Goal: Task Accomplishment & Management: Manage account settings

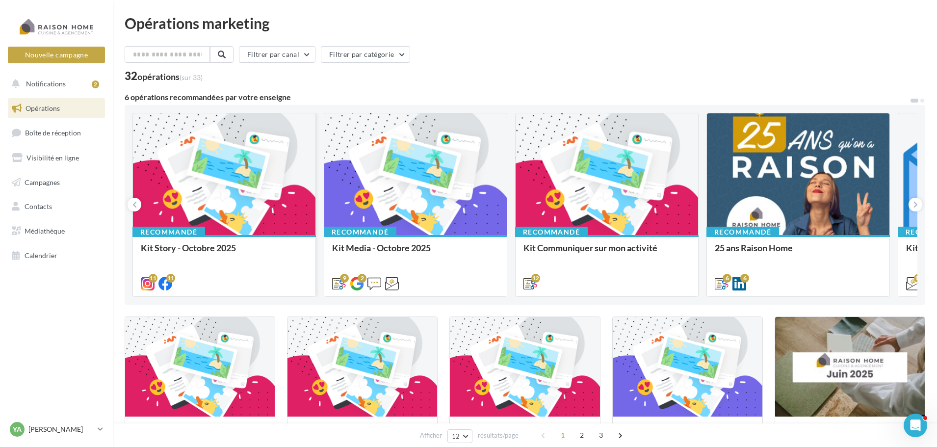
click at [230, 185] on div at bounding box center [224, 174] width 183 height 123
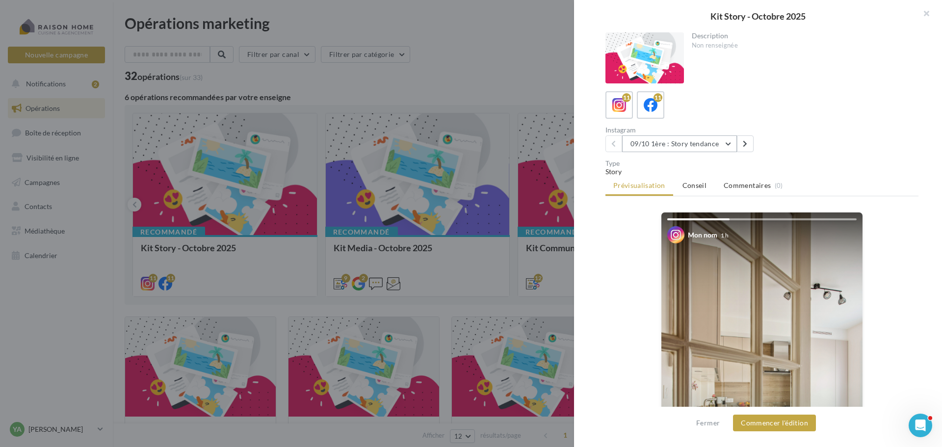
click at [733, 142] on button "09/10 1ère : Story tendance" at bounding box center [679, 143] width 115 height 17
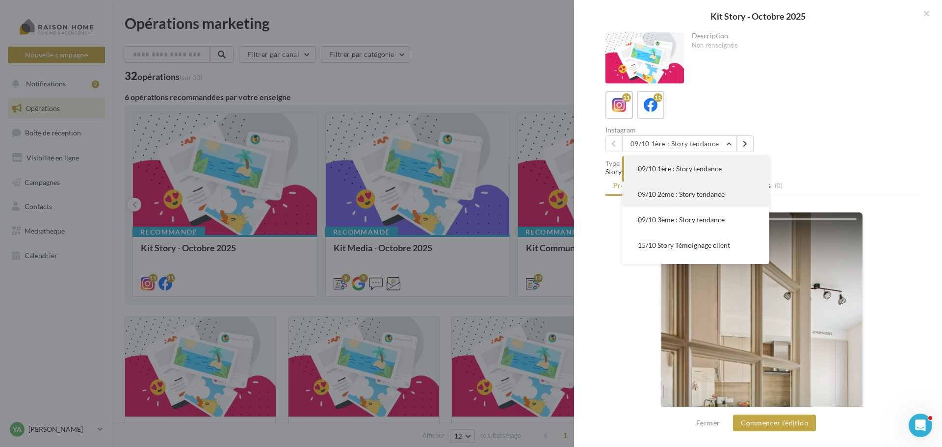
click at [671, 191] on span "09/10 2ème : Story tendance" at bounding box center [681, 194] width 87 height 8
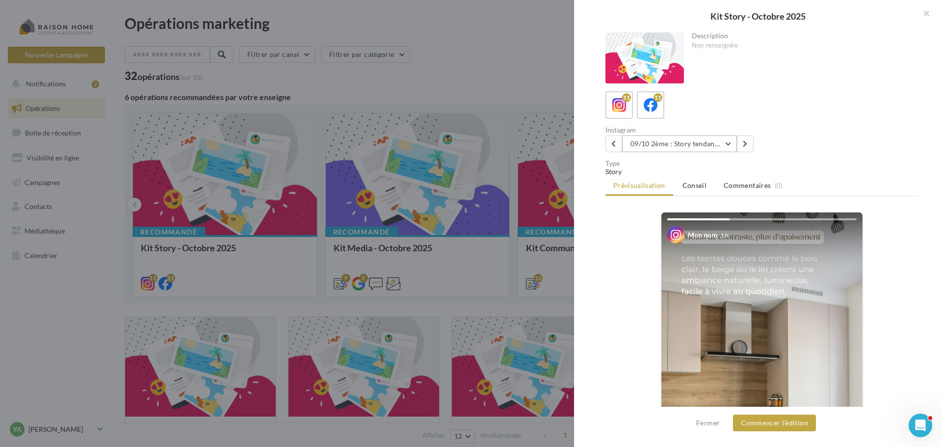
click at [731, 143] on button "09/10 2ème : Story tendance" at bounding box center [679, 143] width 115 height 17
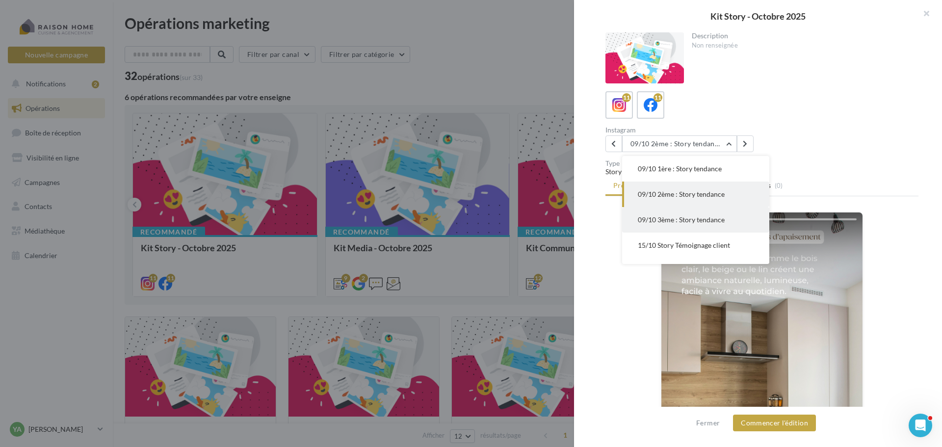
click at [677, 217] on span "09/10 3ème : Story tendance" at bounding box center [681, 219] width 87 height 8
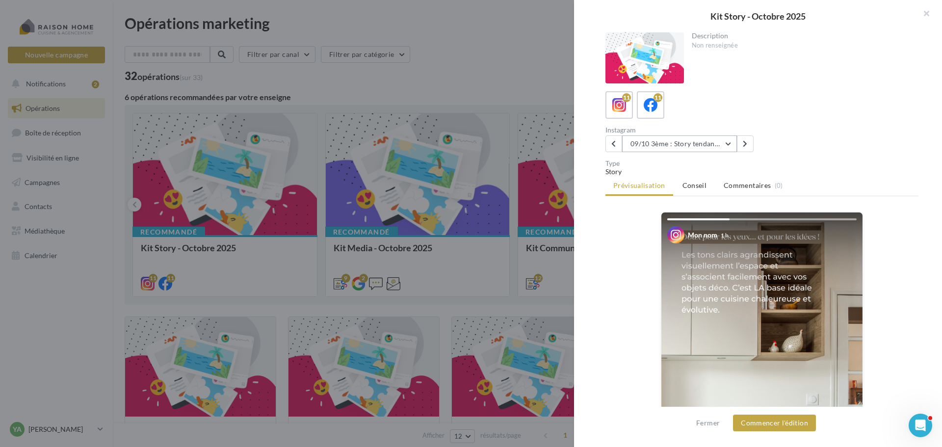
click at [730, 149] on button "09/10 3ème : Story tendance" at bounding box center [679, 143] width 115 height 17
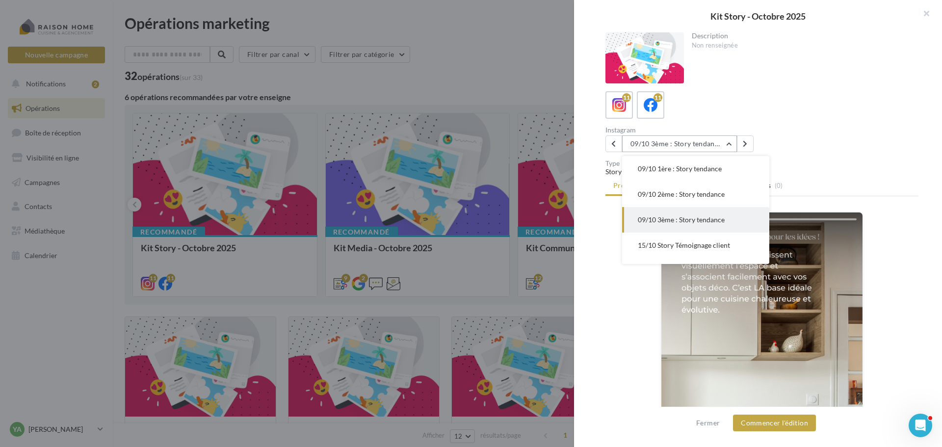
scroll to position [26, 0]
click at [719, 214] on button "15/10 Story Témoignage client" at bounding box center [695, 220] width 147 height 26
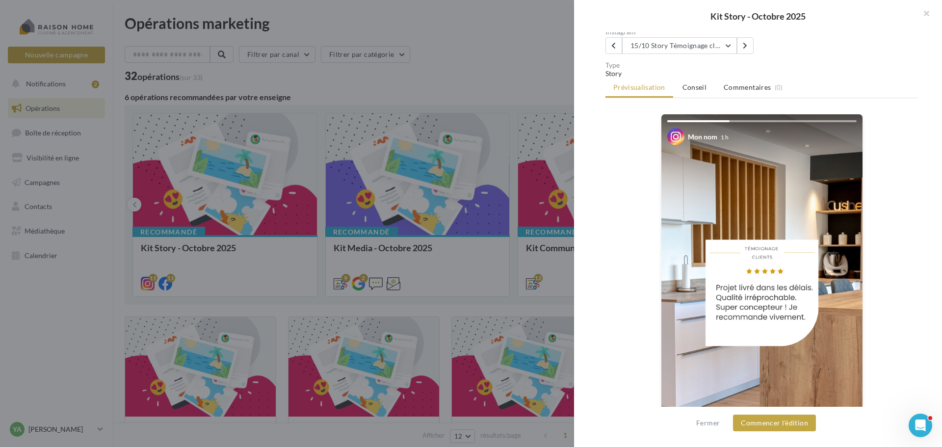
scroll to position [0, 0]
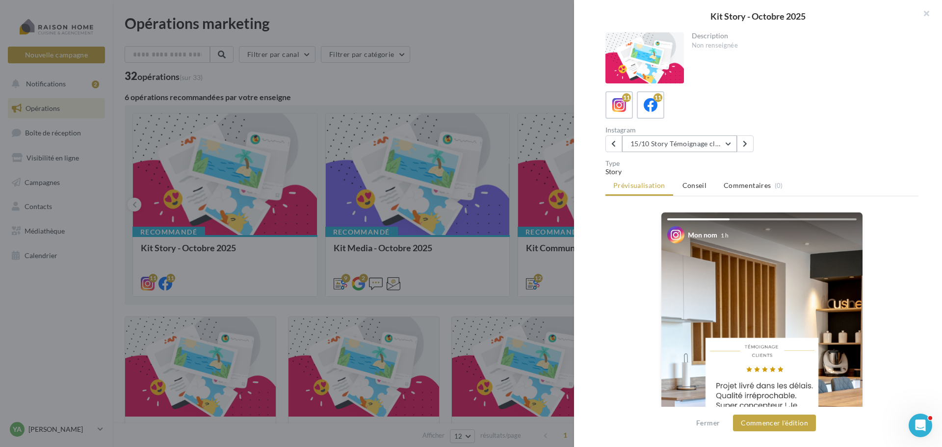
click at [725, 141] on button "15/10 Story Témoignage client" at bounding box center [679, 143] width 115 height 17
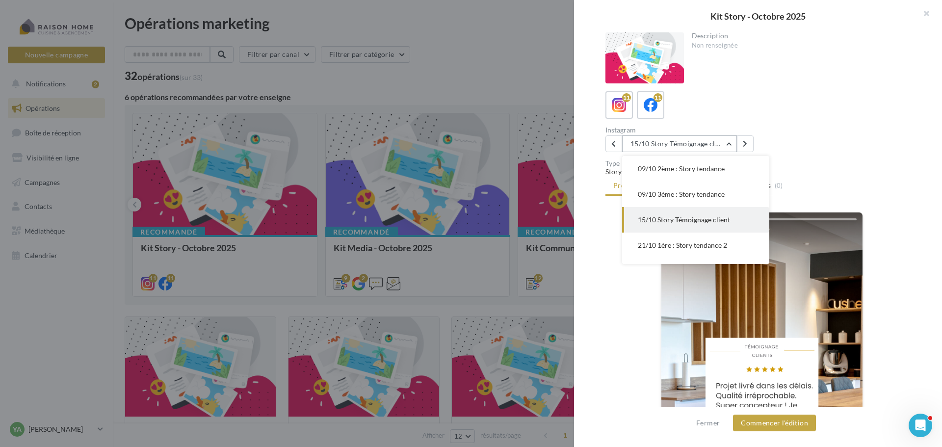
scroll to position [51, 0]
click at [692, 217] on span "21/10 1ère : Story tendance 2" at bounding box center [682, 219] width 89 height 8
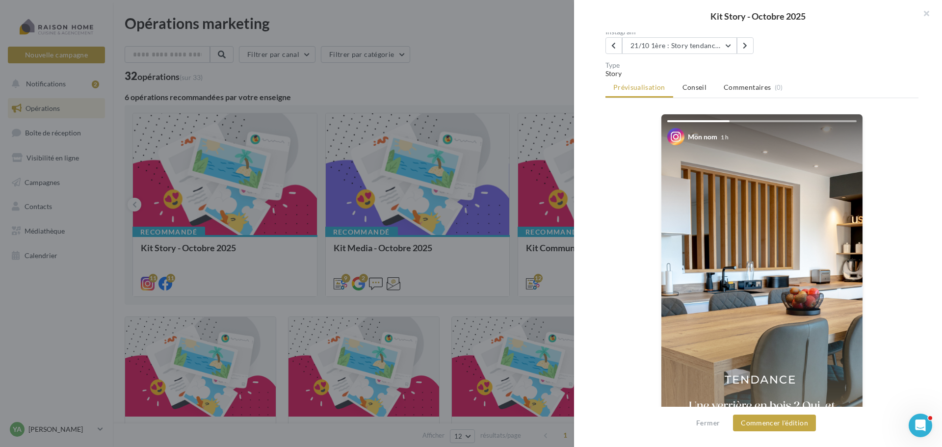
scroll to position [0, 0]
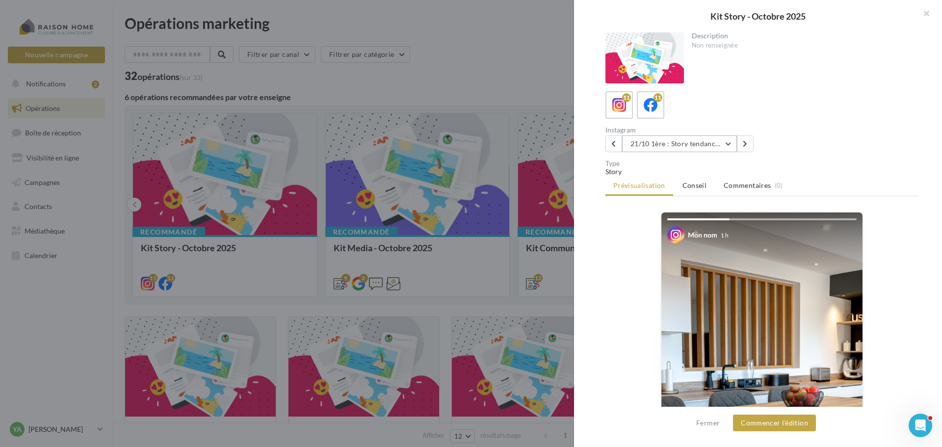
click at [732, 145] on button "21/10 1ère : Story tendance 2" at bounding box center [679, 143] width 115 height 17
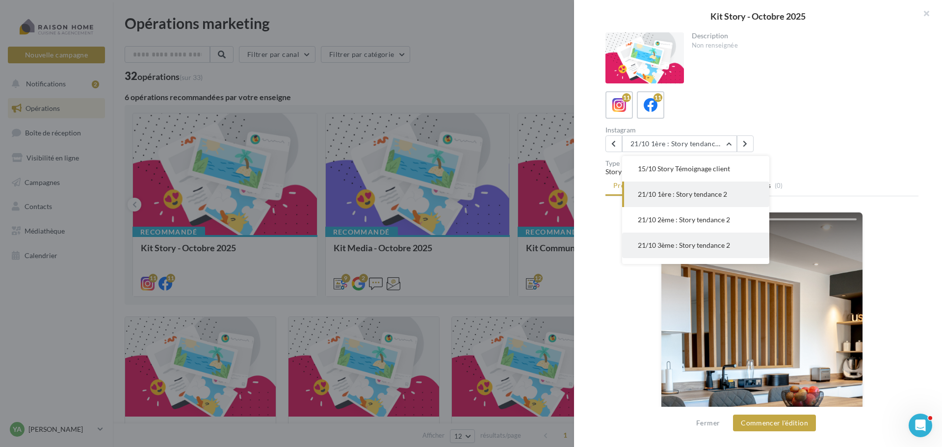
click at [677, 246] on span "21/10 3ème : Story tendance 2" at bounding box center [684, 245] width 92 height 8
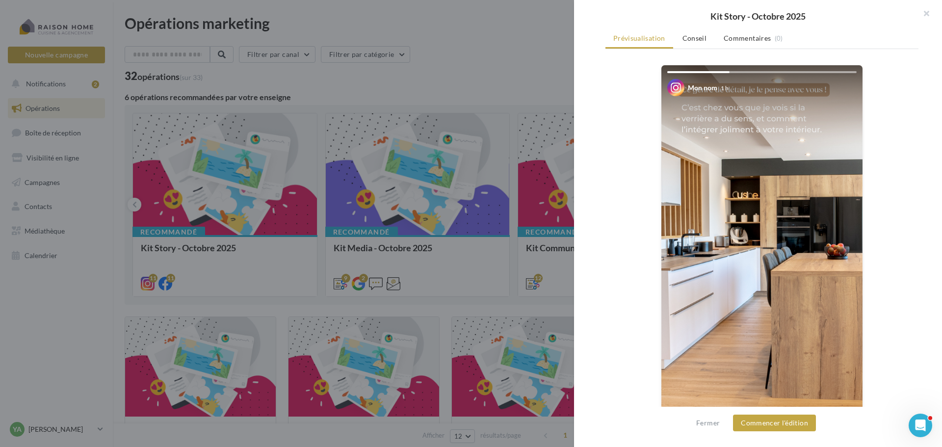
scroll to position [0, 0]
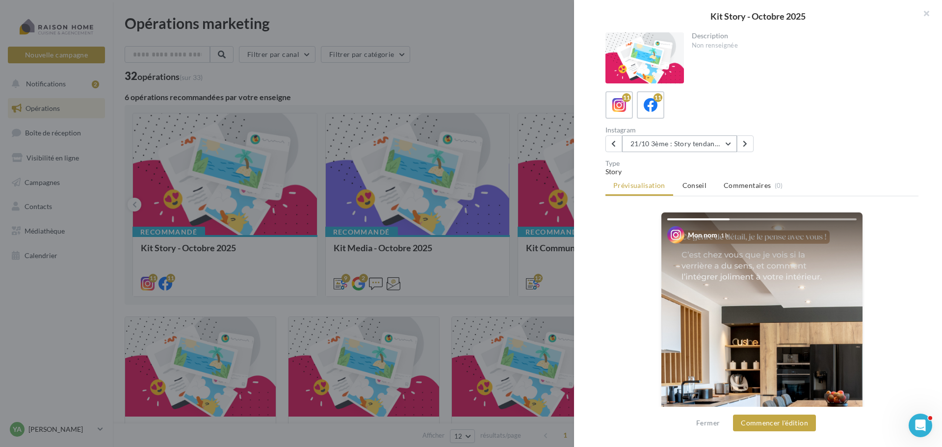
click at [730, 144] on button "21/10 3ème : Story tendance 2" at bounding box center [679, 143] width 115 height 17
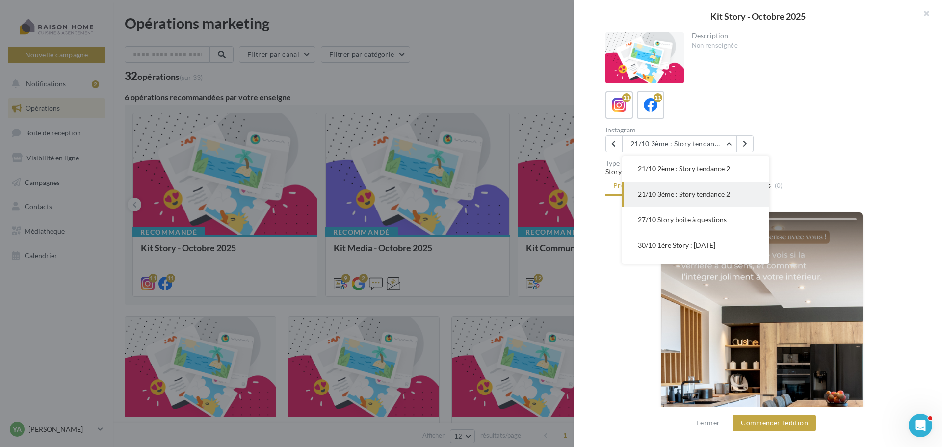
click at [687, 215] on span "27/10 Story boîte à questions" at bounding box center [682, 219] width 89 height 8
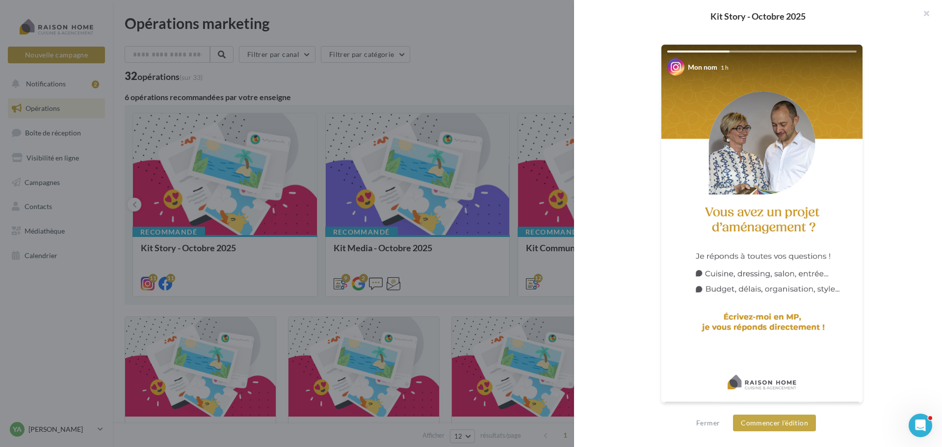
scroll to position [0, 0]
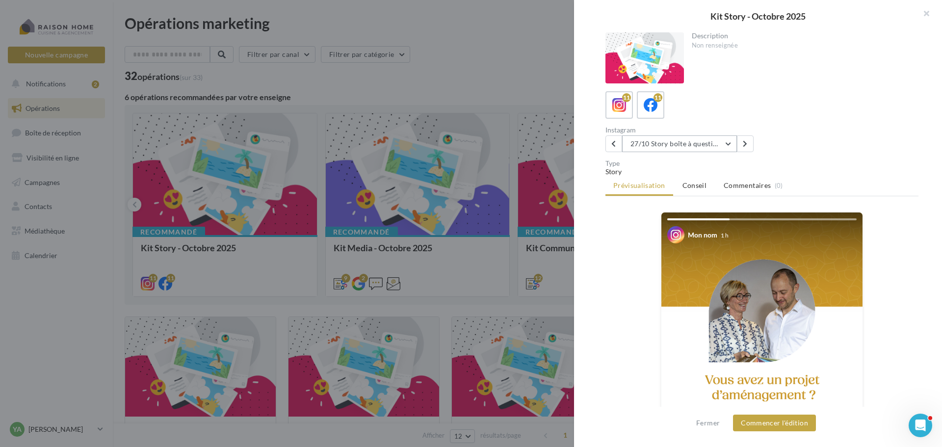
click at [728, 148] on button "27/10 Story boîte à questions" at bounding box center [679, 143] width 115 height 17
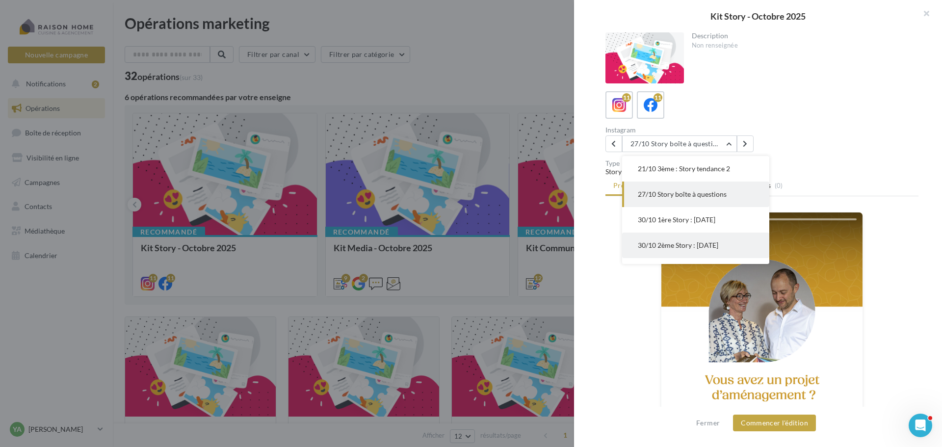
click at [684, 240] on button "30/10 2ème Story : [DATE]" at bounding box center [695, 246] width 147 height 26
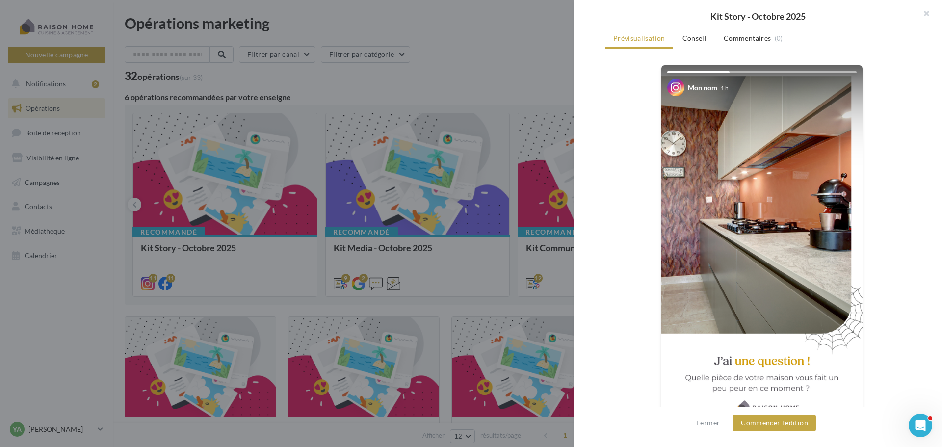
scroll to position [168, 0]
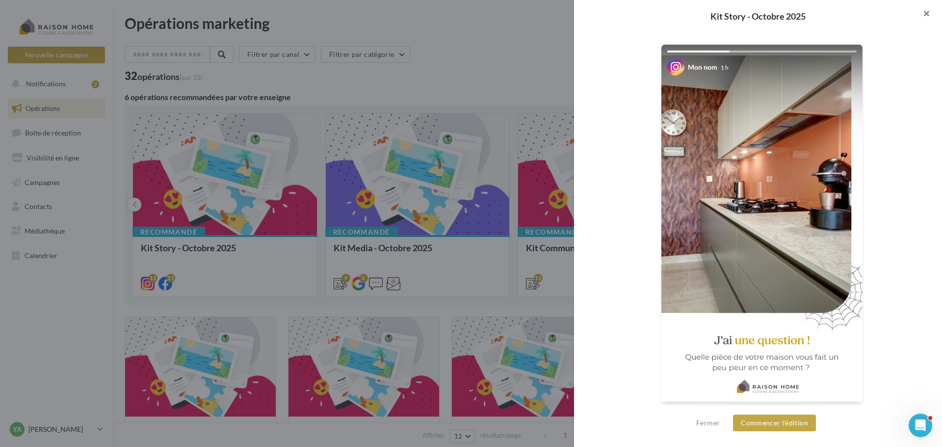
click at [930, 10] on button "button" at bounding box center [922, 14] width 39 height 29
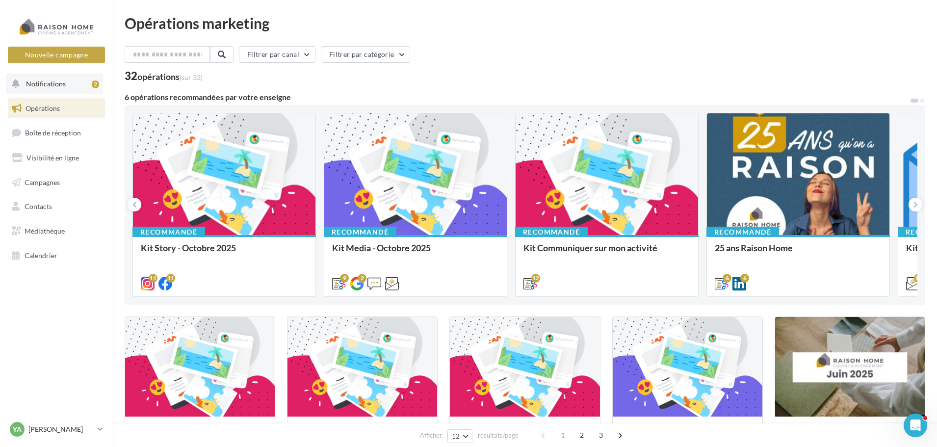
click at [46, 82] on span "Notifications" at bounding box center [46, 84] width 40 height 8
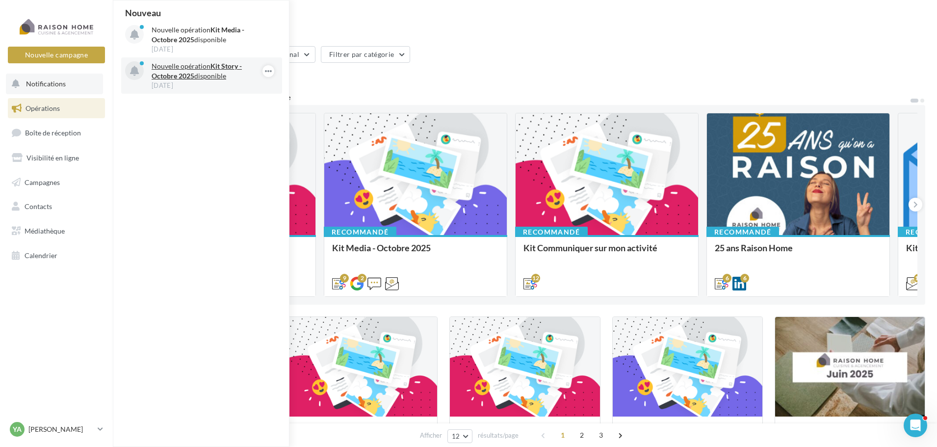
click at [192, 75] on strong "Kit Story - Octobre 2025" at bounding box center [197, 71] width 90 height 18
click at [269, 72] on icon "button" at bounding box center [269, 71] width 8 height 12
click at [196, 190] on div "Nouveau Nouvelle opération Kit Media - [DATE] disponible [DATE] Nouvelle opérat…" at bounding box center [201, 223] width 177 height 446
click at [185, 67] on p "Nouvelle opération Kit Story - [DATE] disponible" at bounding box center [209, 71] width 114 height 20
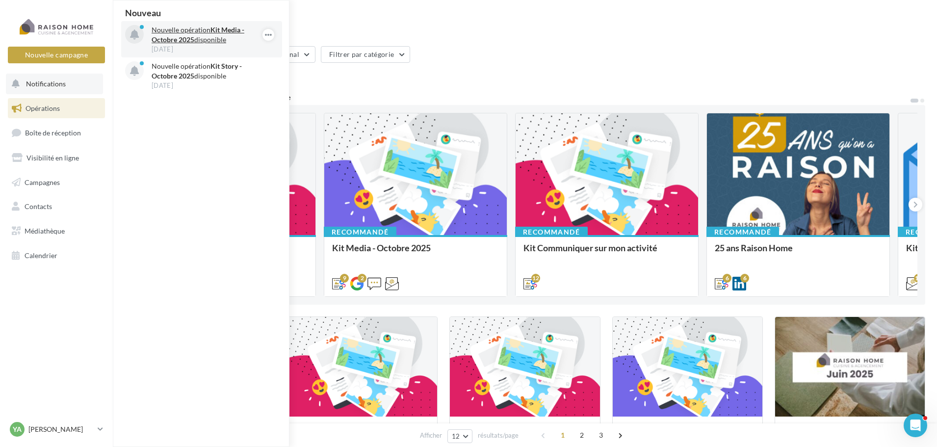
click at [207, 31] on p "Nouvelle opération Kit Media - [DATE] disponible" at bounding box center [209, 35] width 114 height 20
click at [271, 33] on icon "button" at bounding box center [269, 35] width 8 height 12
click at [222, 78] on button "Découvrir cette opération" at bounding box center [218, 76] width 111 height 23
click at [268, 72] on icon "button" at bounding box center [269, 71] width 8 height 12
click at [222, 110] on button "Découvrir cette opération" at bounding box center [218, 113] width 111 height 23
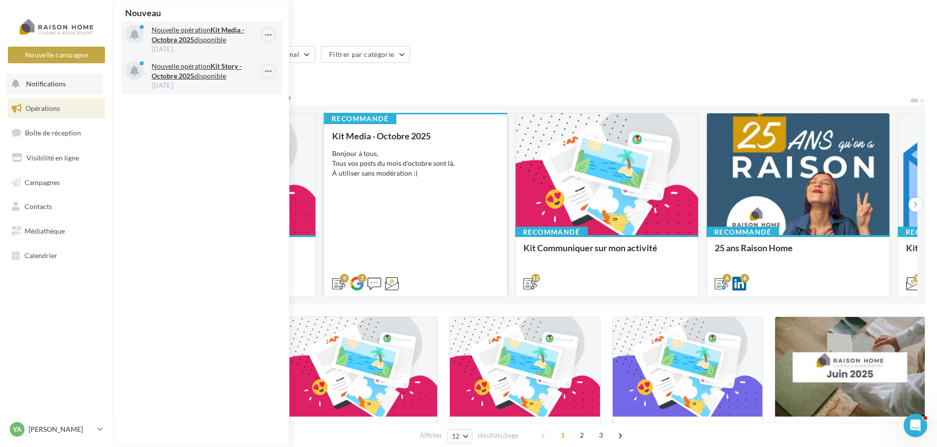
click at [425, 142] on div "Kit Media - [DATE] Bonjour à tous, Tous vos posts du mois d'octobre sont là. À …" at bounding box center [415, 209] width 167 height 157
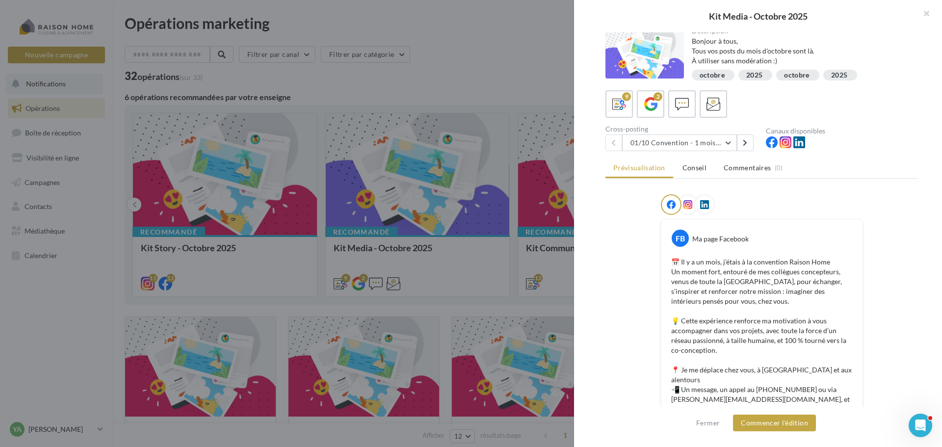
scroll to position [0, 0]
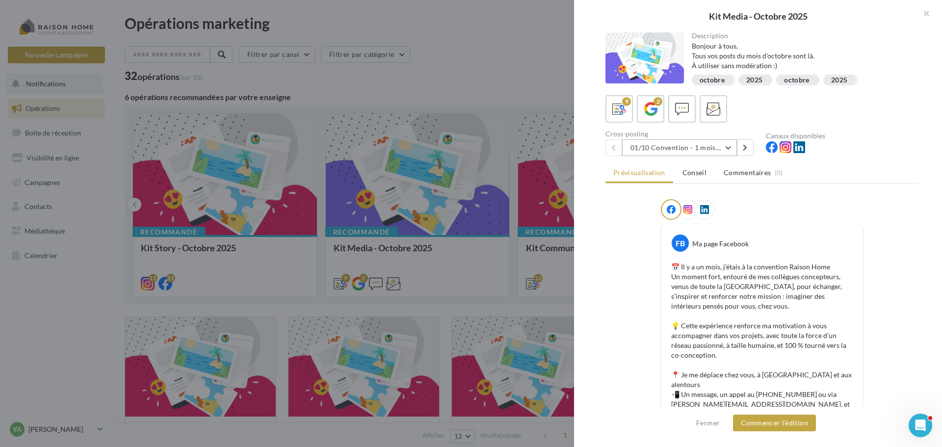
click at [734, 146] on button "01/10 Convention - 1 mois en arrière" at bounding box center [679, 147] width 115 height 17
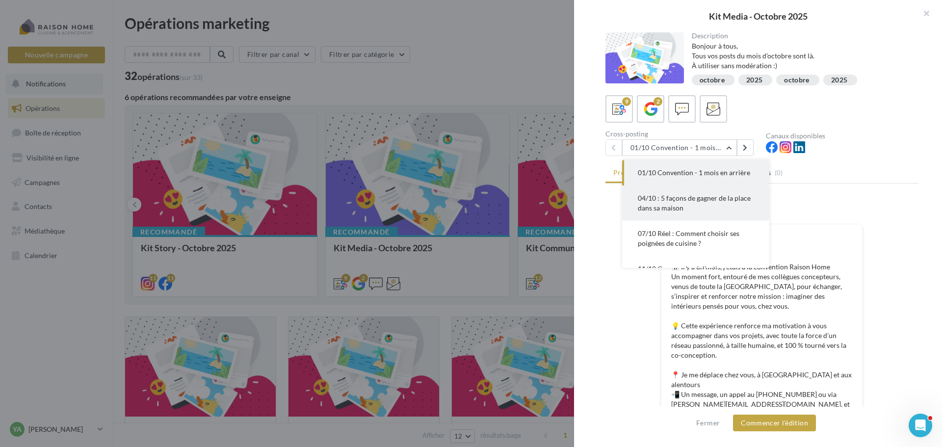
click at [649, 197] on span "04/10 : 5 façons de gagner de la place dans sa maison" at bounding box center [694, 203] width 113 height 18
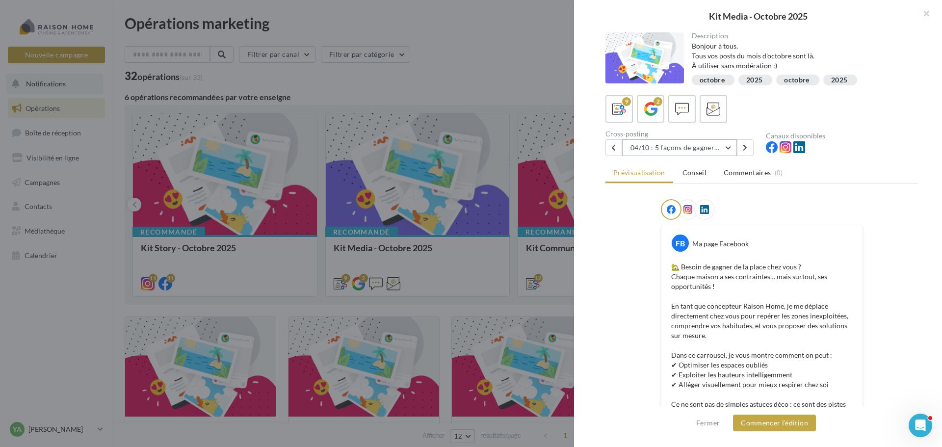
click at [726, 144] on button "04/10 : 5 façons de gagner de la place dans sa maison" at bounding box center [679, 147] width 115 height 17
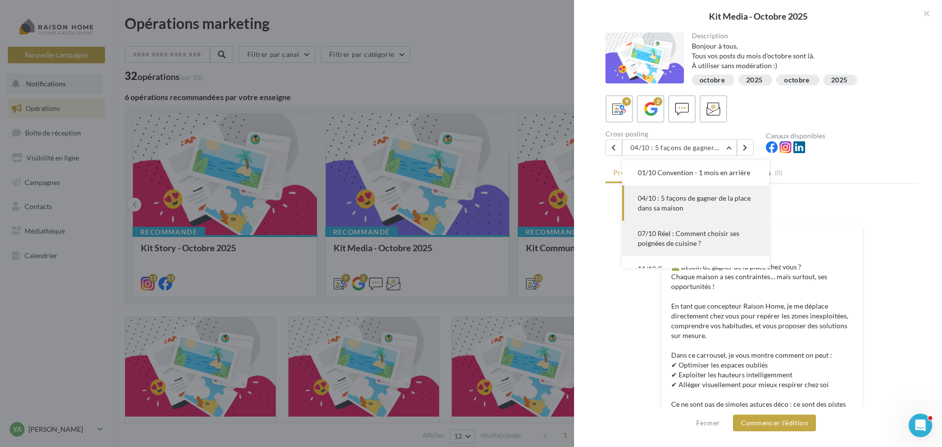
click at [660, 231] on span "07/10 Réel : Comment choisir ses poignées de cuisine ?" at bounding box center [689, 238] width 102 height 18
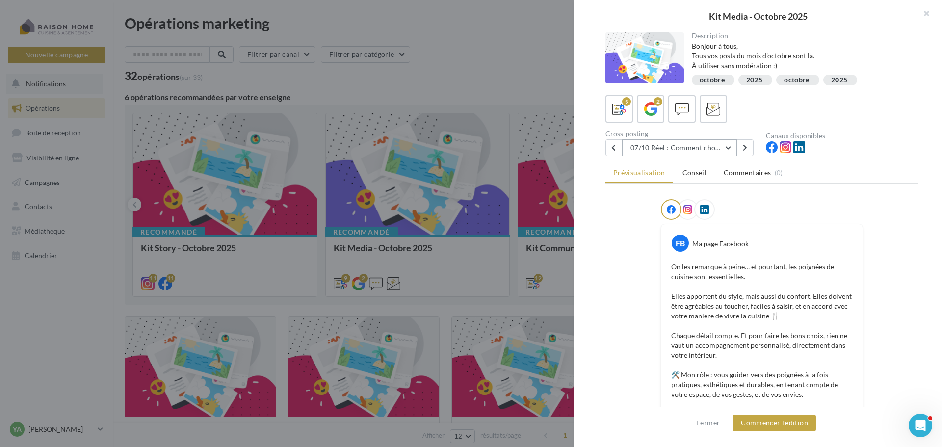
click at [733, 146] on button "07/10 Réel : Comment choisir ses poignées de cuisine ?" at bounding box center [679, 147] width 115 height 17
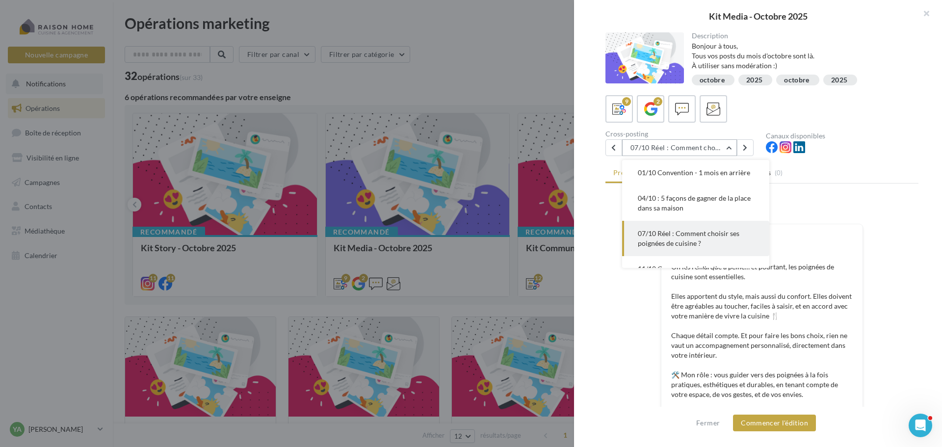
scroll to position [35, 0]
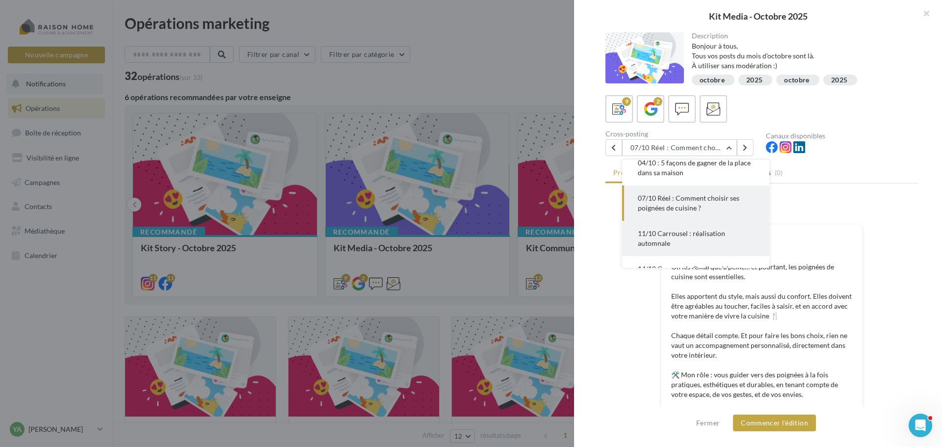
click at [654, 240] on span "11/10 Carrousel : réalisation automnale" at bounding box center [681, 238] width 87 height 18
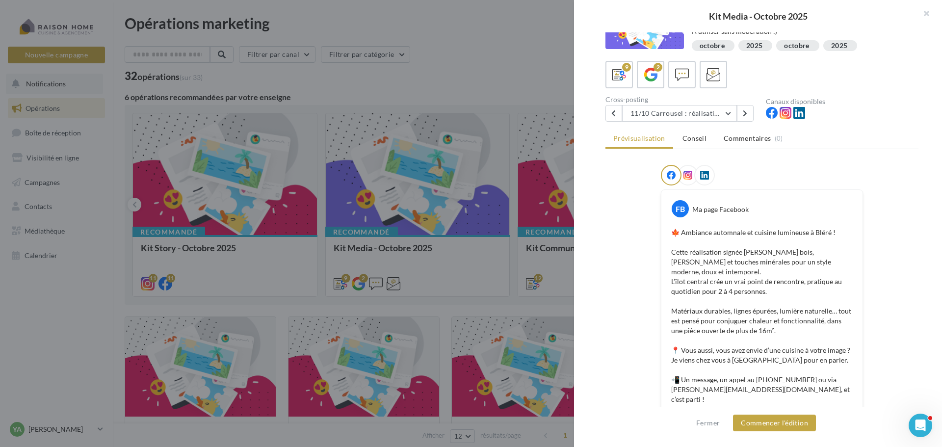
scroll to position [0, 0]
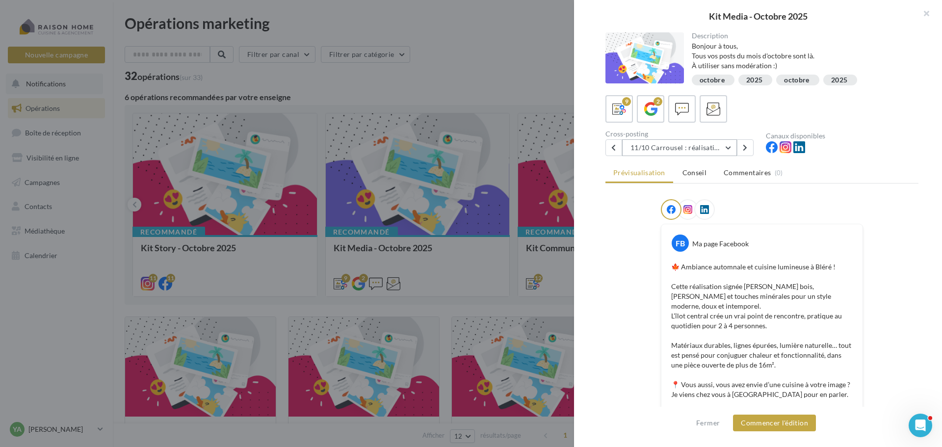
click at [728, 149] on button "11/10 Carrousel : réalisation automnale" at bounding box center [679, 147] width 115 height 17
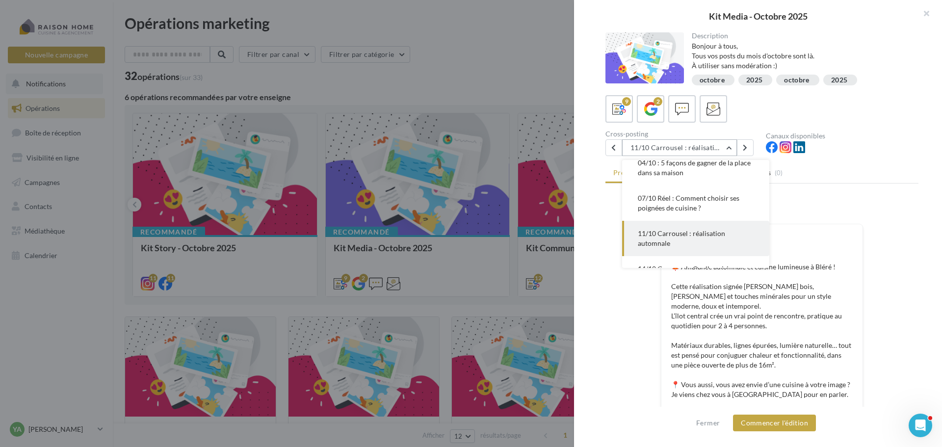
scroll to position [71, 0]
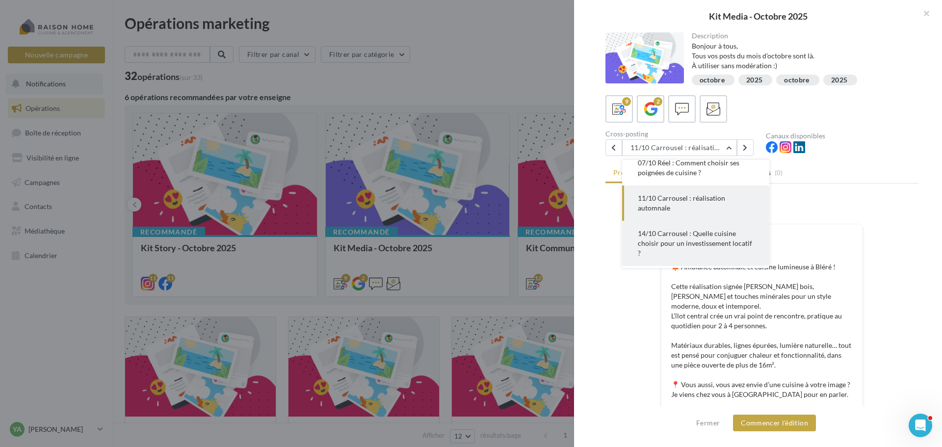
click at [647, 235] on span "14/10 Carrousel : Quelle cuisine choisir pour un investissement locatif ?" at bounding box center [695, 243] width 114 height 28
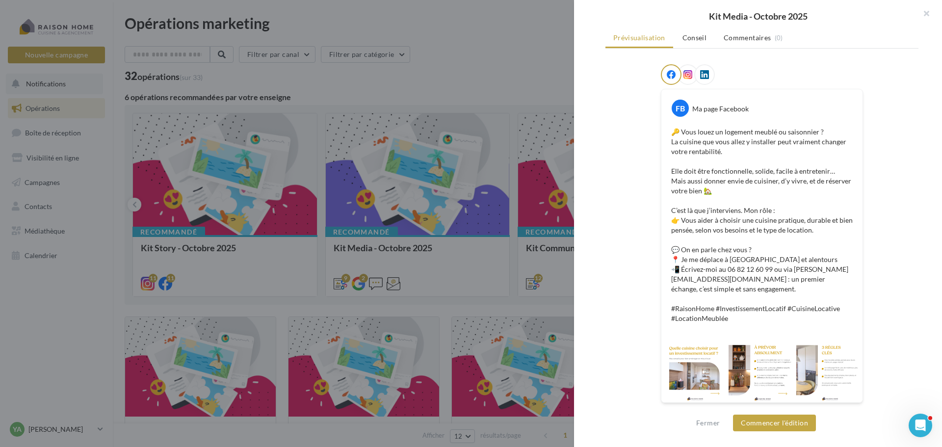
scroll to position [0, 0]
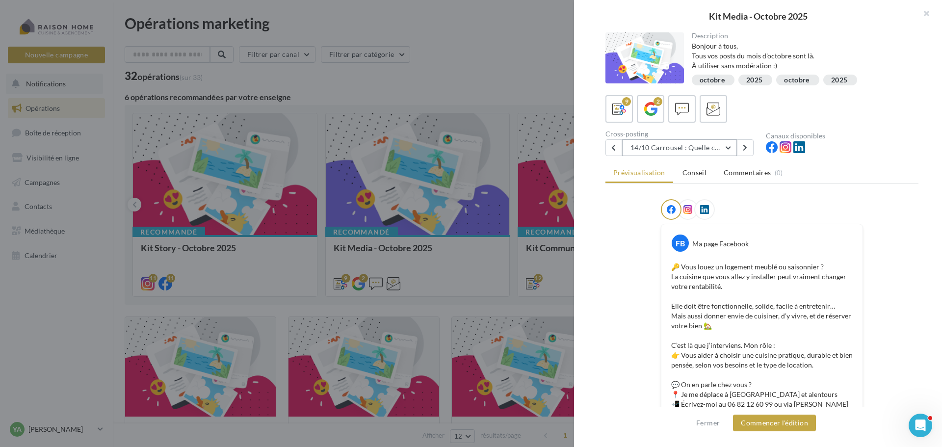
click at [727, 147] on button "14/10 Carrousel : Quelle cuisine choisir pour un investissement locatif ?" at bounding box center [679, 147] width 115 height 17
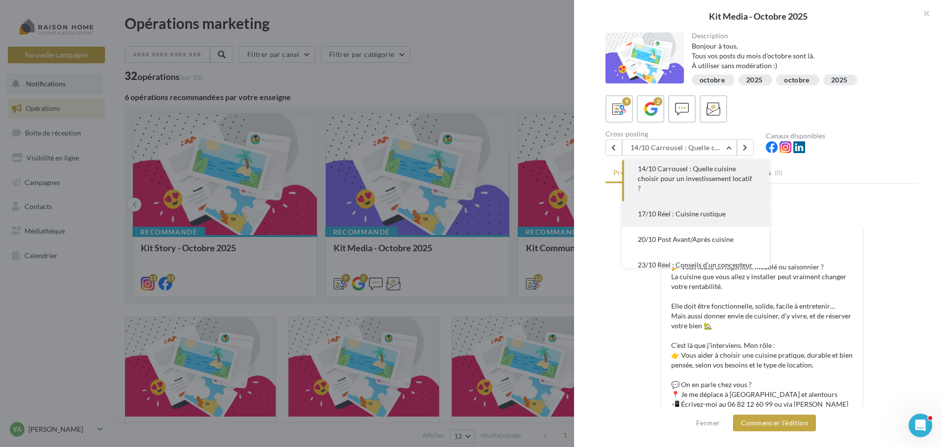
click at [668, 217] on span "17/10 Réel : Cuisine rustique" at bounding box center [682, 214] width 88 height 8
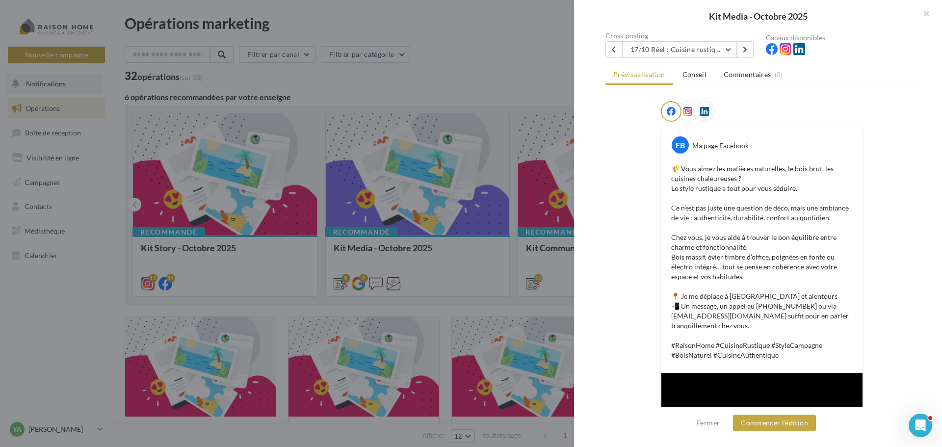
scroll to position [0, 0]
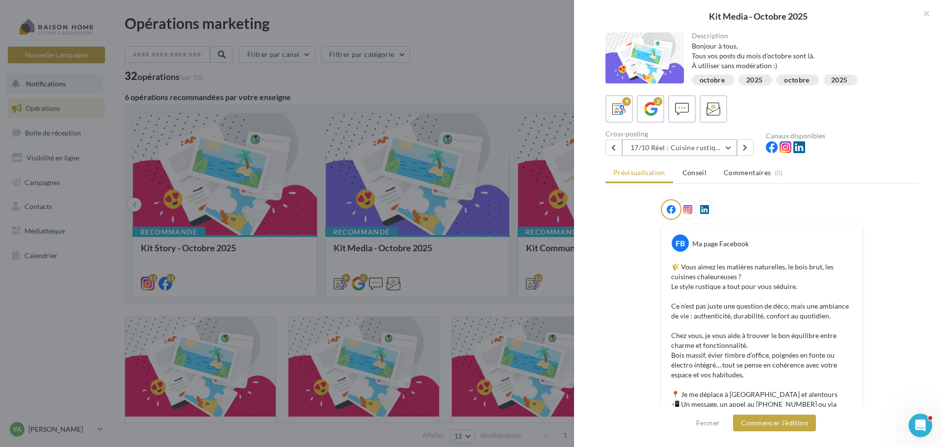
click at [726, 150] on button "17/10 Réel : Cuisine rustique" at bounding box center [679, 147] width 115 height 17
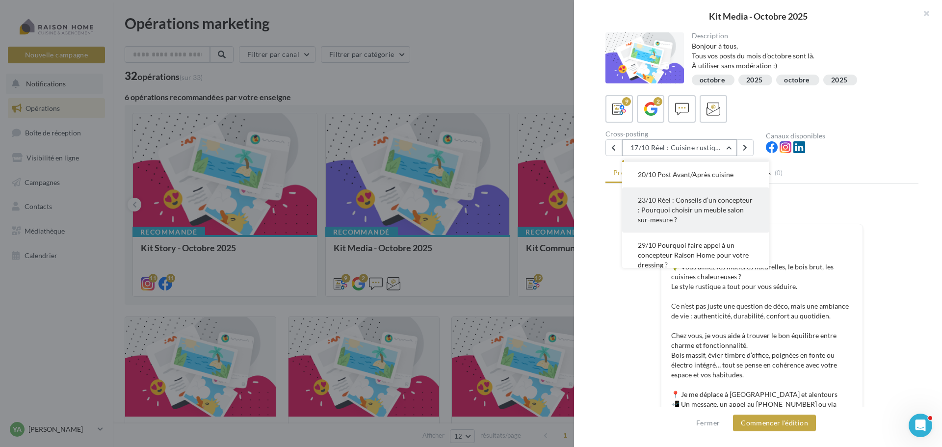
scroll to position [151, 0]
click at [663, 228] on button "20/10 Post Avant/Après cuisine" at bounding box center [695, 224] width 147 height 26
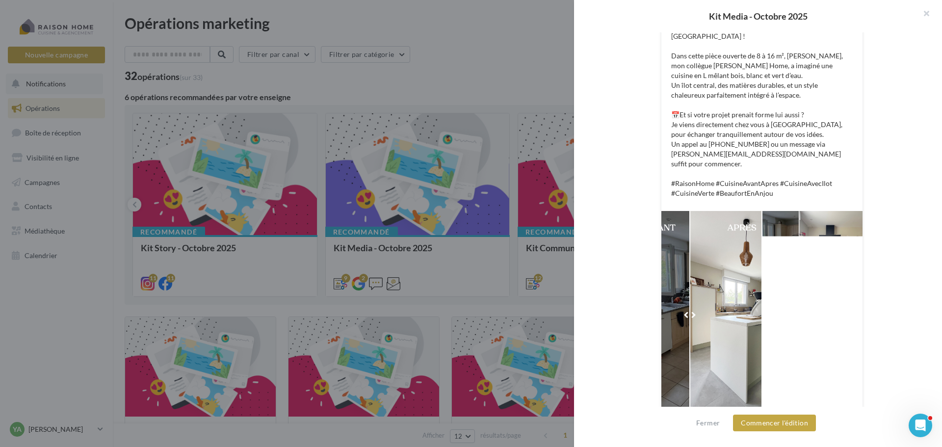
scroll to position [0, 0]
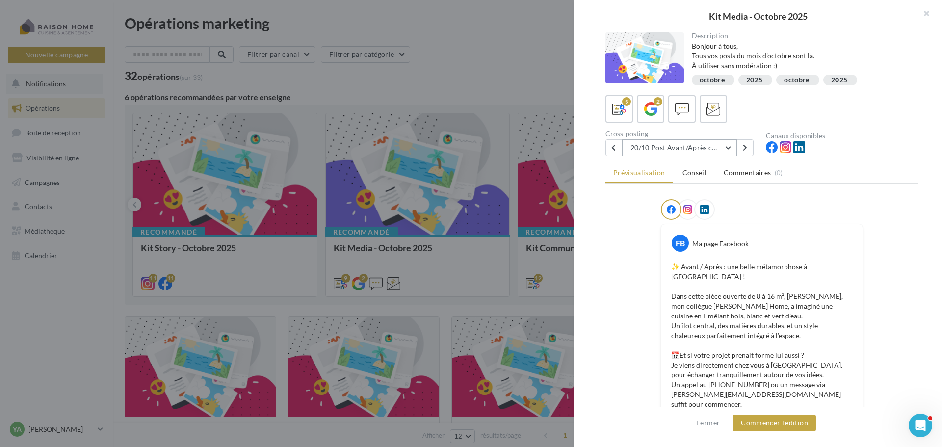
click at [730, 150] on button "20/10 Post Avant/Après cuisine" at bounding box center [679, 147] width 115 height 17
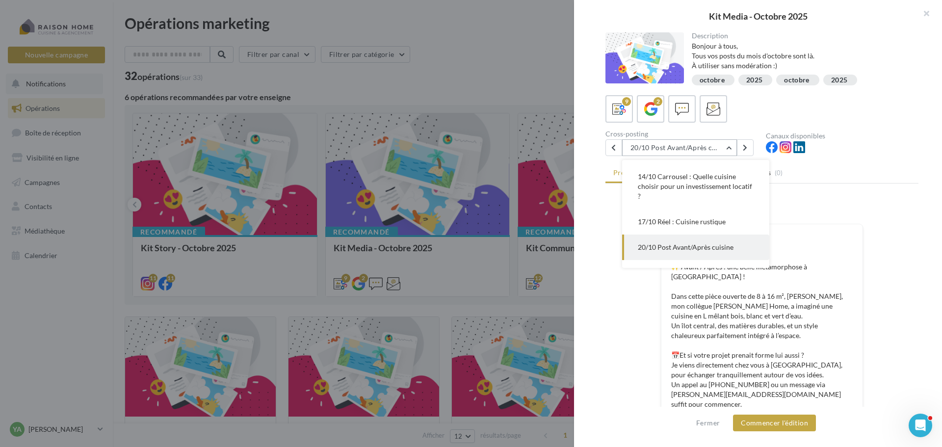
scroll to position [210, 0]
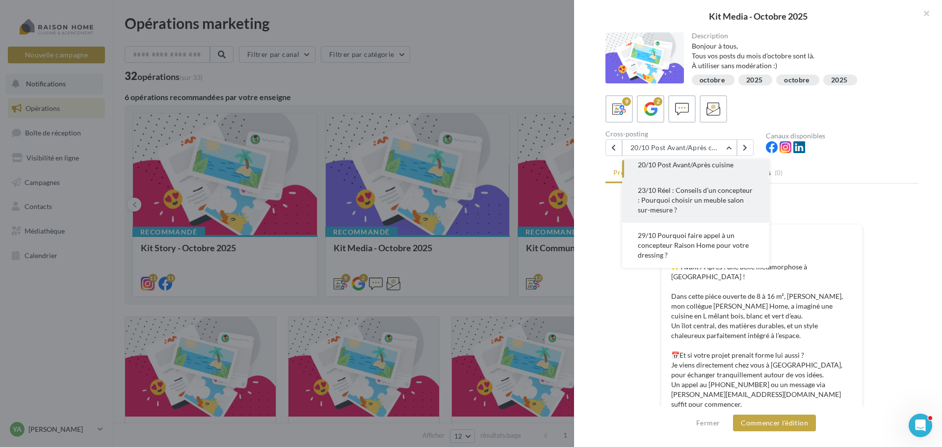
click at [681, 197] on span "23/10 Réel : Conseils d’un concepteur : Pourquoi choisir un meuble salon sur-me…" at bounding box center [695, 200] width 115 height 28
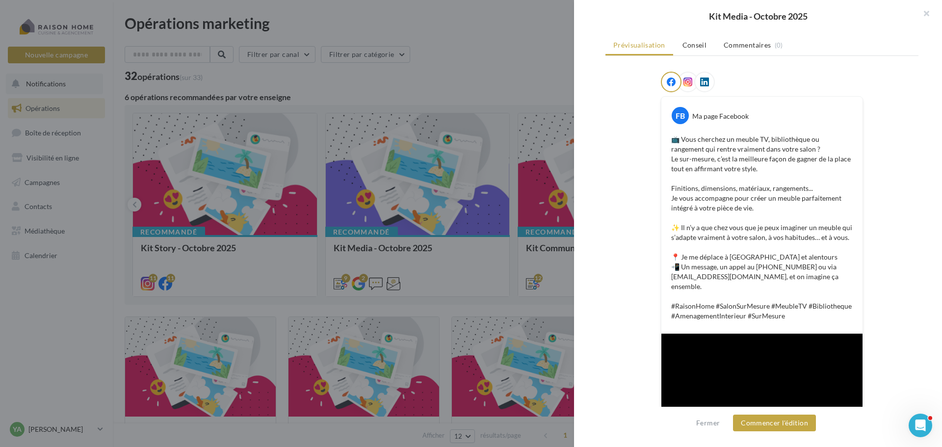
scroll to position [29, 0]
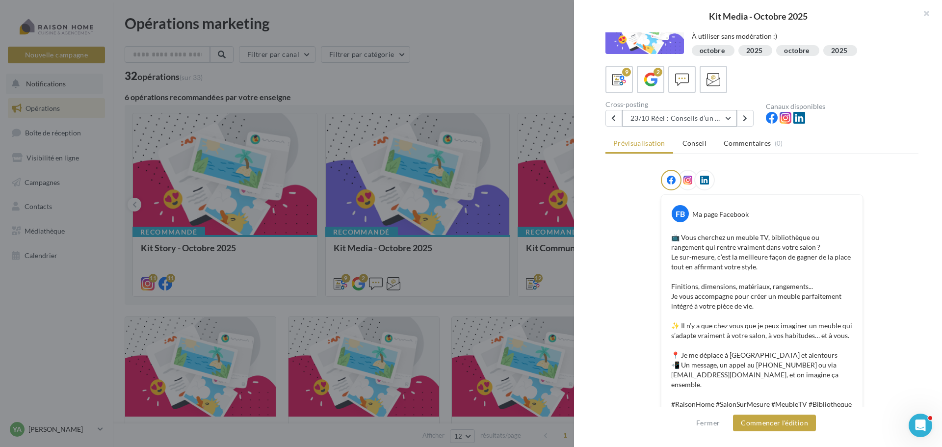
click at [727, 117] on button "23/10 Réel : Conseils d’un concepteur : Pourquoi choisir un meuble salon sur-me…" at bounding box center [679, 118] width 115 height 17
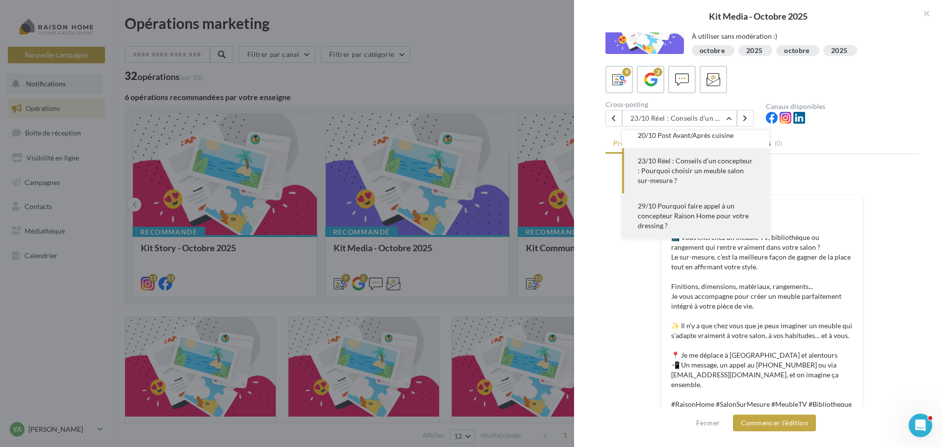
click at [675, 211] on button "29/10 Pourquoi faire appel à un concepteur Raison Home pour votre dressing ?" at bounding box center [695, 215] width 147 height 45
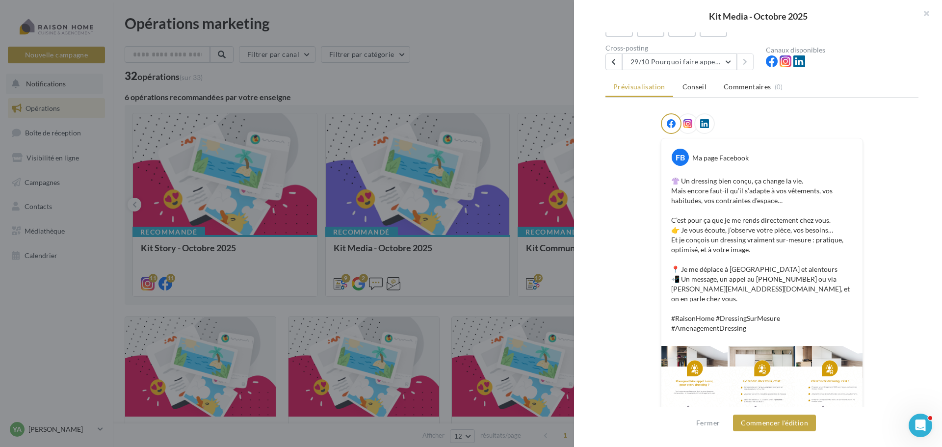
scroll to position [0, 0]
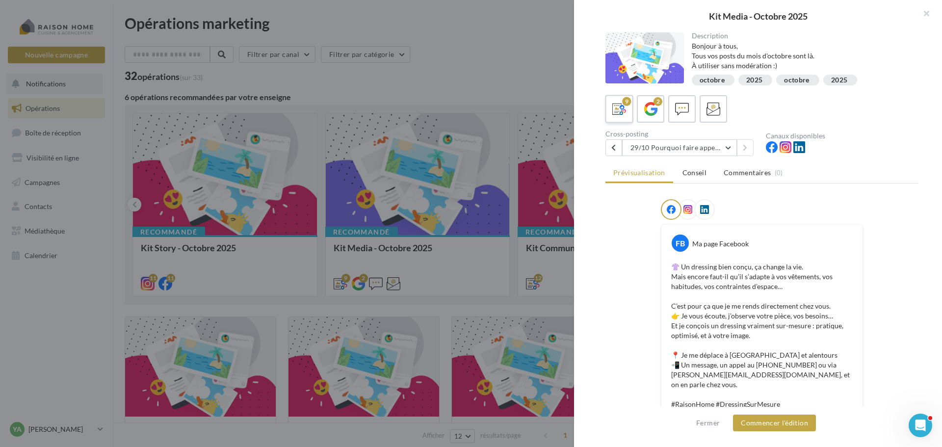
click at [617, 109] on icon at bounding box center [620, 109] width 14 height 14
click at [621, 100] on div "9" at bounding box center [620, 109] width 18 height 18
click at [657, 103] on div "2" at bounding box center [658, 101] width 9 height 9
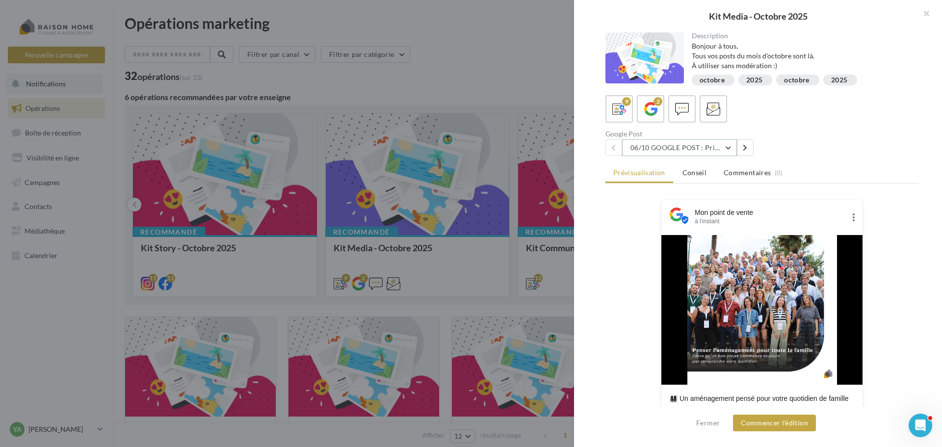
click at [725, 147] on button "06/10 GOOGLE POST : Prise de contact (valeur famille)" at bounding box center [679, 147] width 115 height 17
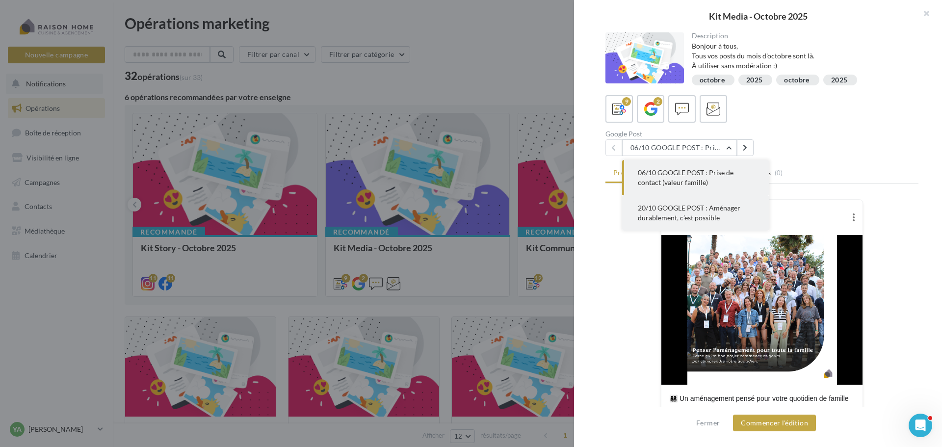
click at [671, 206] on span "20/10 GOOGLE POST : Aménager durablement, c’est possible" at bounding box center [689, 213] width 103 height 18
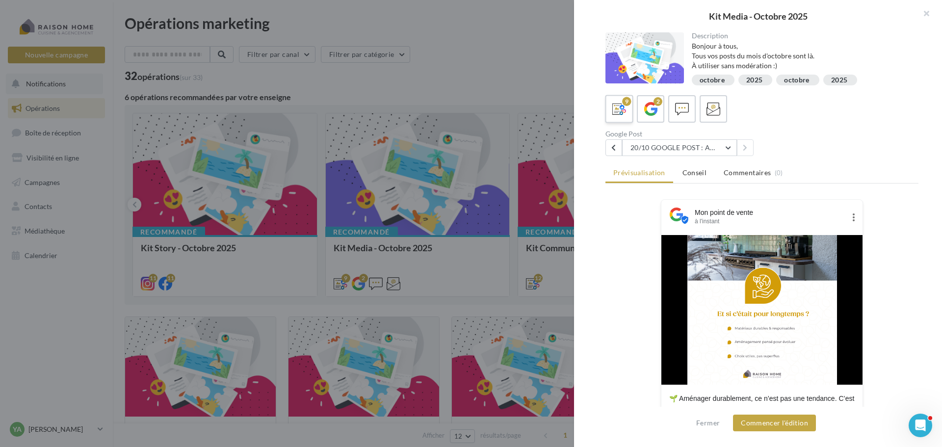
click at [619, 104] on icon at bounding box center [620, 109] width 14 height 14
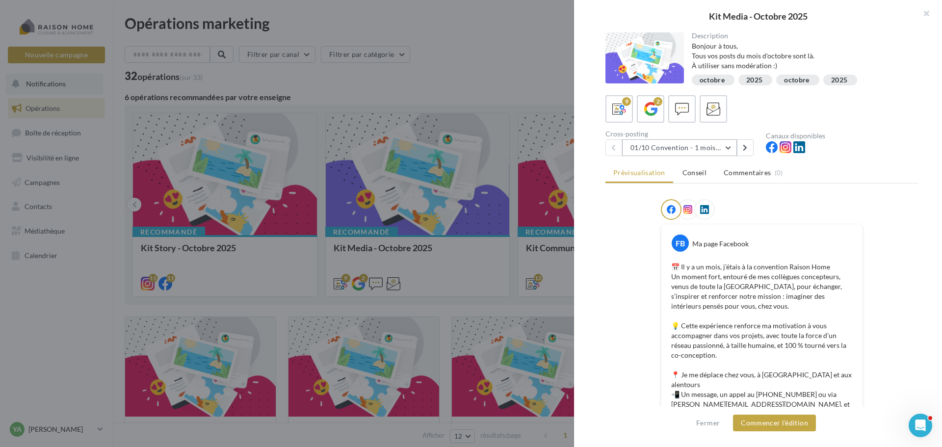
click at [727, 145] on button "01/10 Convention - 1 mois en arrière" at bounding box center [679, 147] width 115 height 17
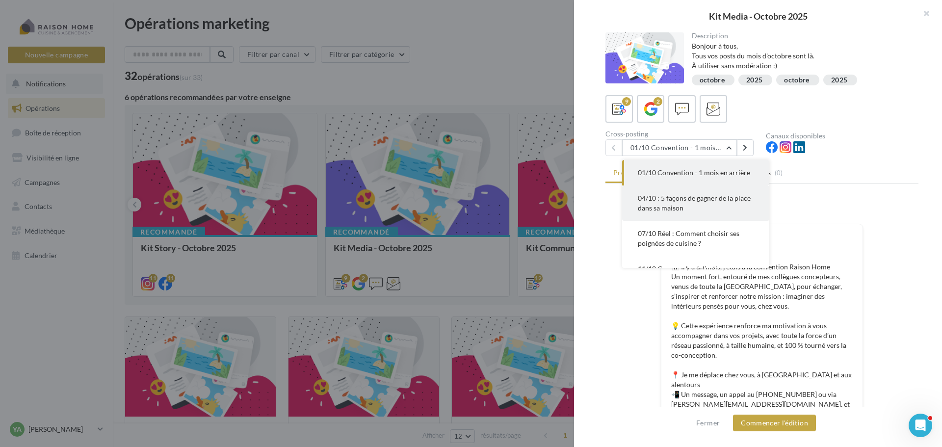
click at [707, 194] on span "04/10 : 5 façons de gagner de la place dans sa maison" at bounding box center [694, 203] width 113 height 18
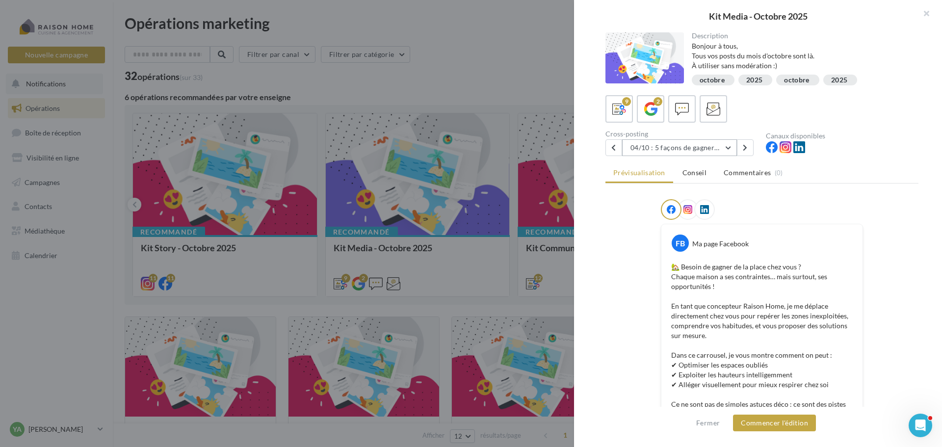
click at [725, 149] on button "04/10 : 5 façons de gagner de la place dans sa maison" at bounding box center [679, 147] width 115 height 17
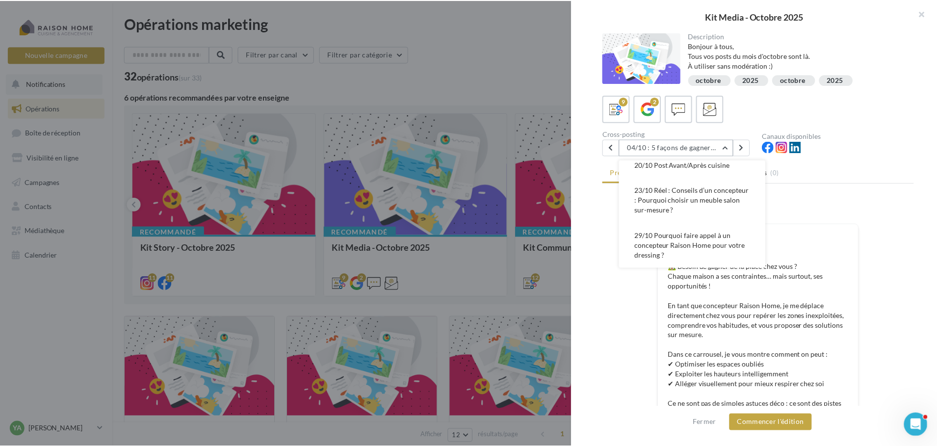
scroll to position [147, 0]
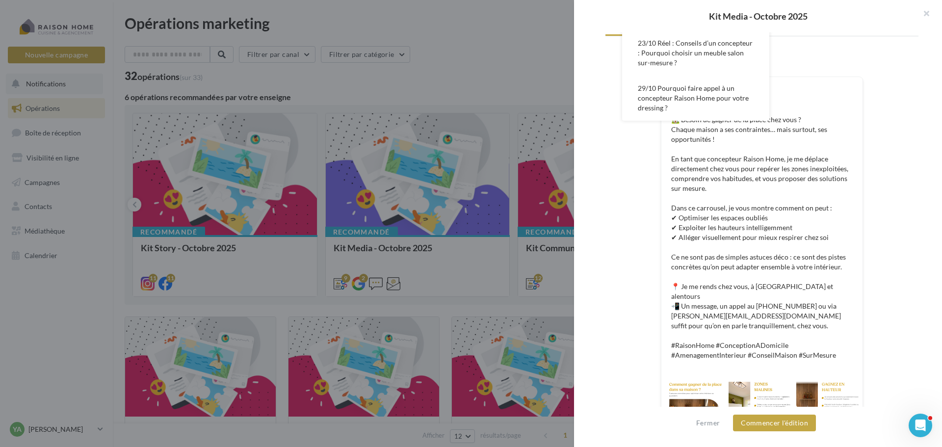
click at [627, 331] on div "FB Ma page Facebook 🏡 Besoin de gagner de la place chez vous ? Chaque maison a …" at bounding box center [762, 252] width 313 height 401
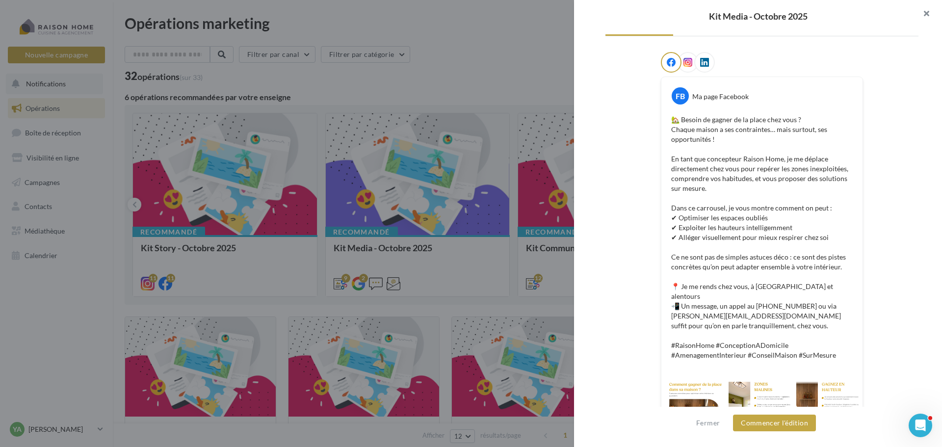
click at [927, 12] on button "button" at bounding box center [922, 14] width 39 height 29
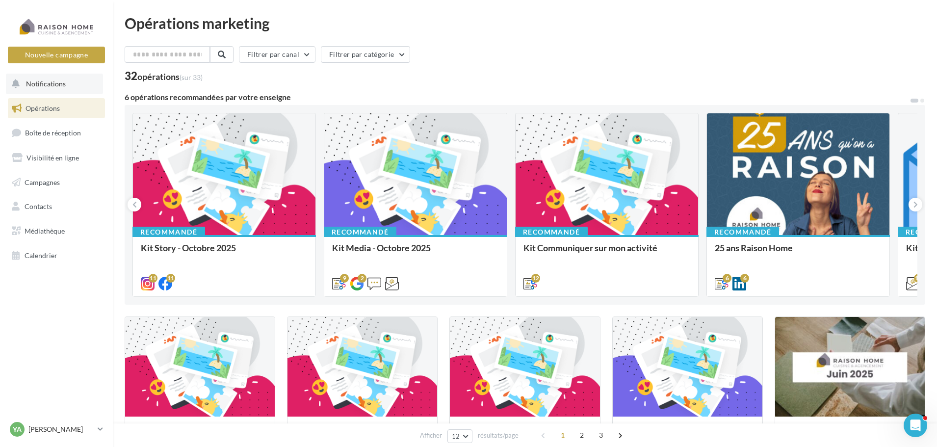
click at [61, 82] on span "Notifications" at bounding box center [46, 84] width 40 height 8
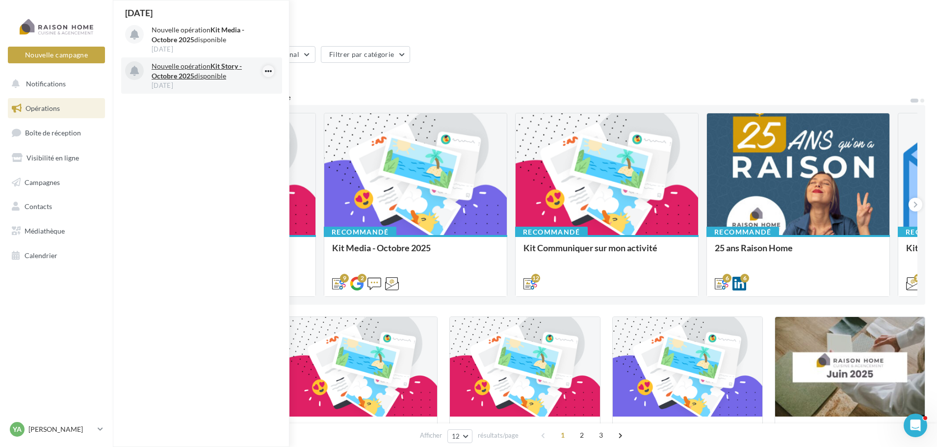
click at [269, 73] on icon "button" at bounding box center [269, 71] width 8 height 12
click at [203, 89] on button "Archiver" at bounding box center [218, 90] width 111 height 23
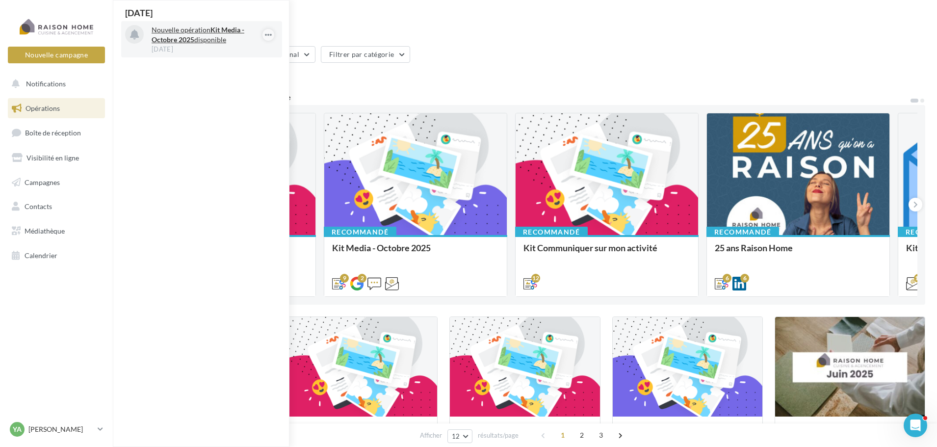
click at [264, 36] on button "button" at bounding box center [269, 35] width 12 height 12
click at [227, 52] on button "Archiver" at bounding box center [218, 54] width 111 height 23
